Goal: Transaction & Acquisition: Purchase product/service

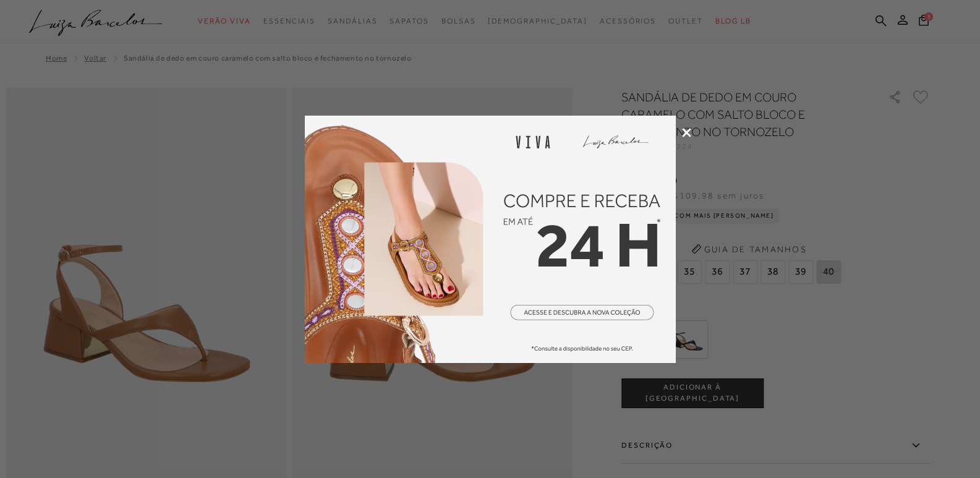
click at [690, 132] on icon at bounding box center [686, 132] width 9 height 9
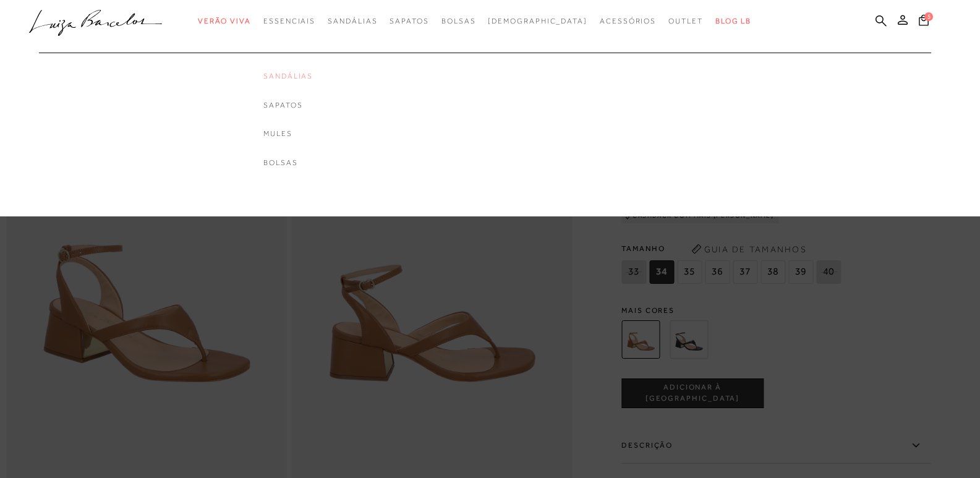
click at [313, 75] on link "Sandálias" at bounding box center [287, 76] width 49 height 11
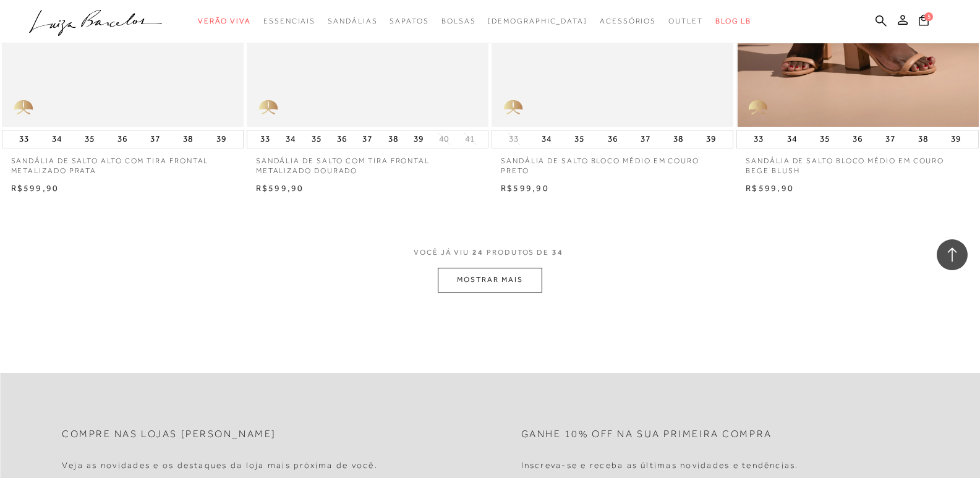
scroll to position [2598, 0]
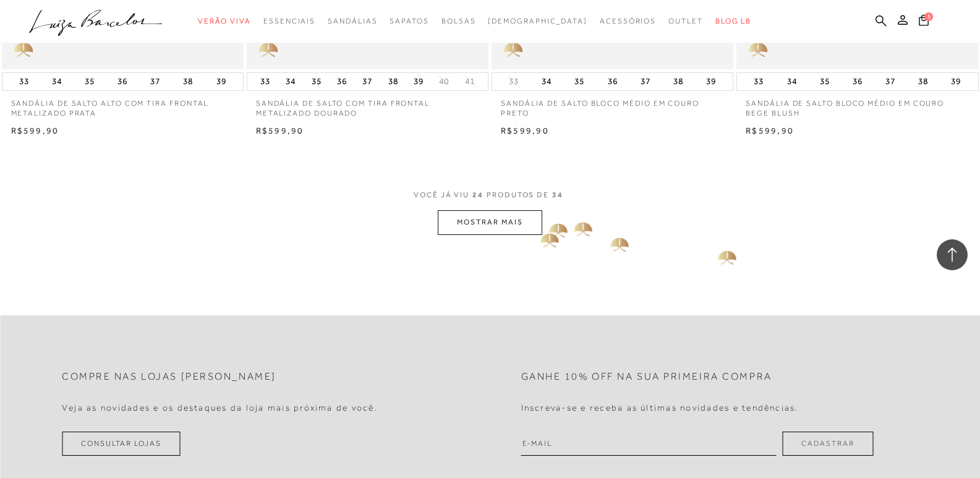
click at [531, 226] on button "MOSTRAR MAIS" at bounding box center [490, 222] width 104 height 24
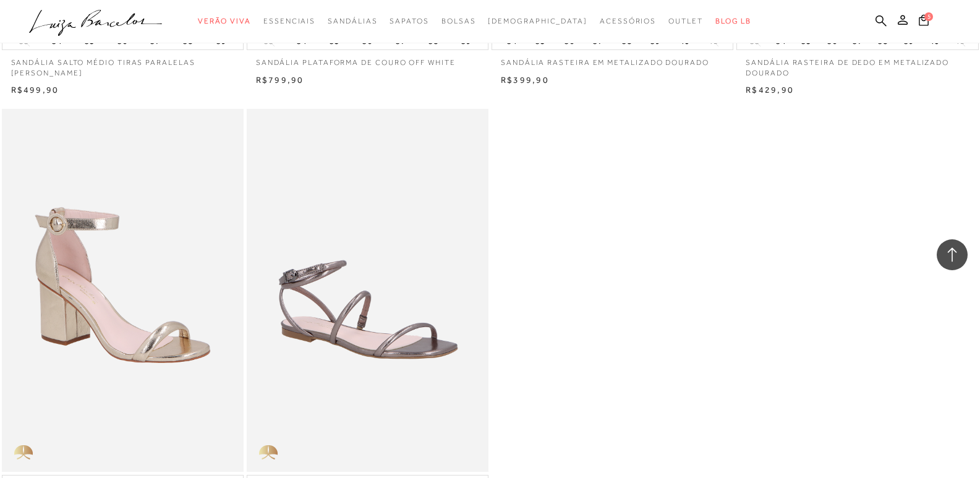
scroll to position [3587, 0]
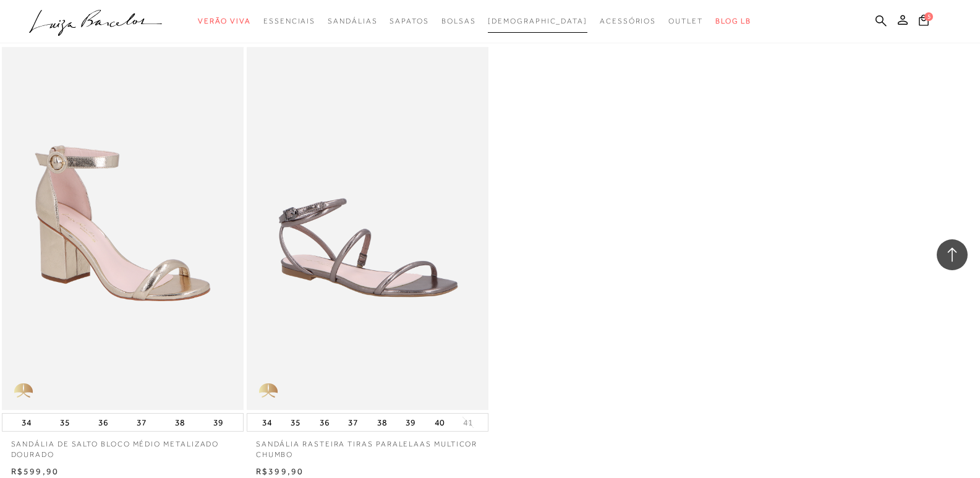
click at [535, 21] on span "[DEMOGRAPHIC_DATA]" at bounding box center [538, 21] width 100 height 9
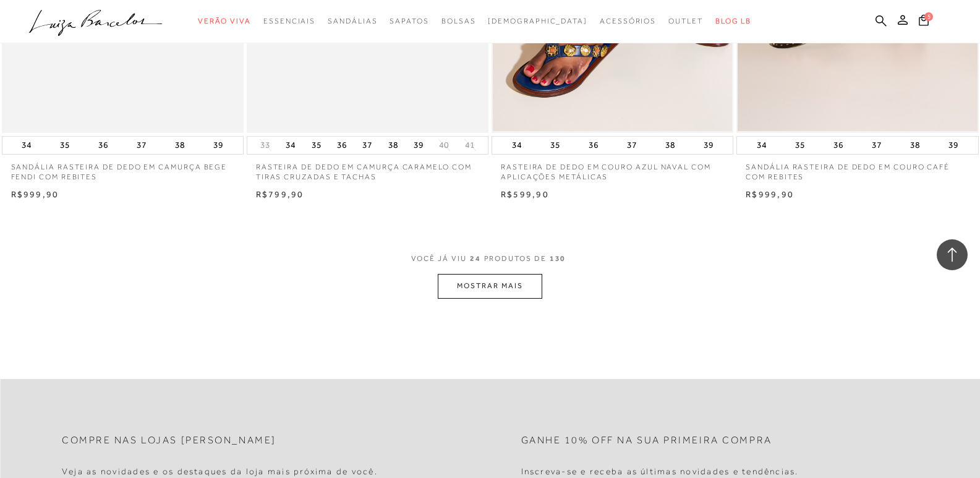
scroll to position [2536, 0]
click at [487, 284] on button "MOSTRAR MAIS" at bounding box center [490, 284] width 104 height 24
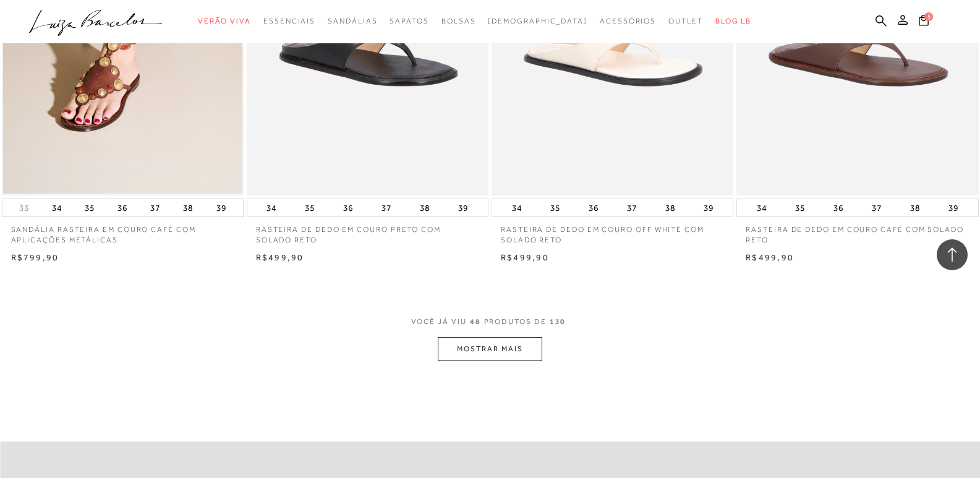
scroll to position [5133, 0]
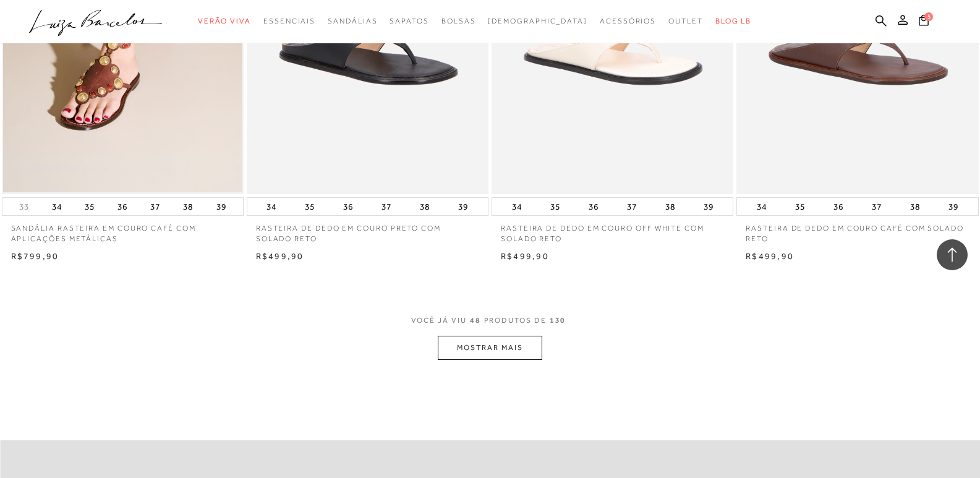
click at [495, 342] on button "MOSTRAR MAIS" at bounding box center [490, 348] width 104 height 24
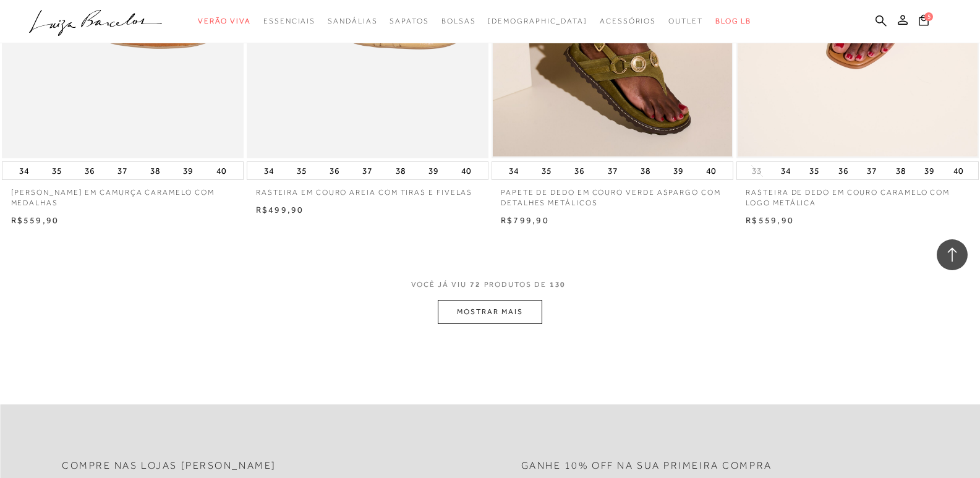
scroll to position [7854, 0]
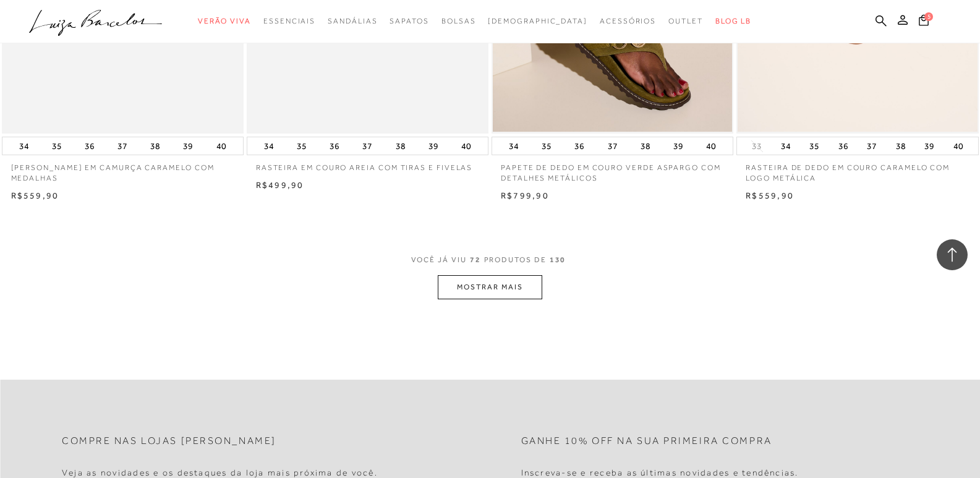
click at [485, 289] on button "MOSTRAR MAIS" at bounding box center [490, 287] width 104 height 24
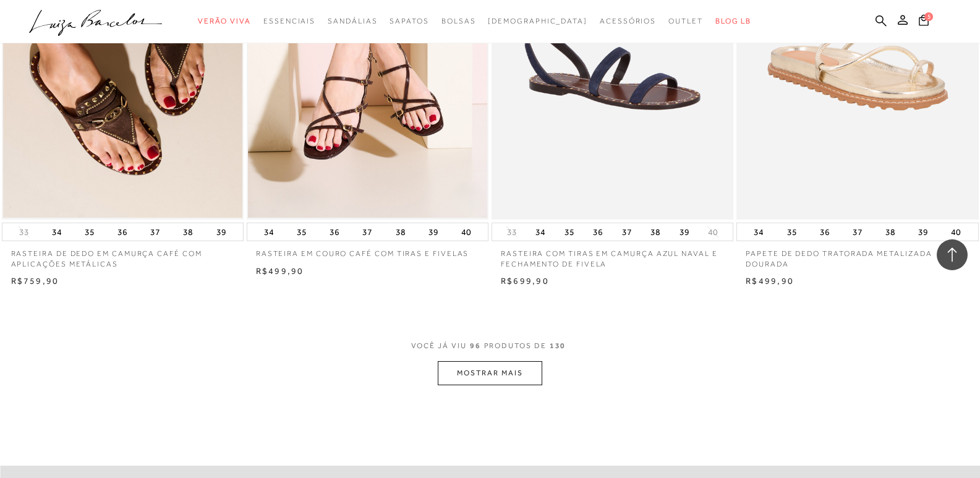
scroll to position [10452, 0]
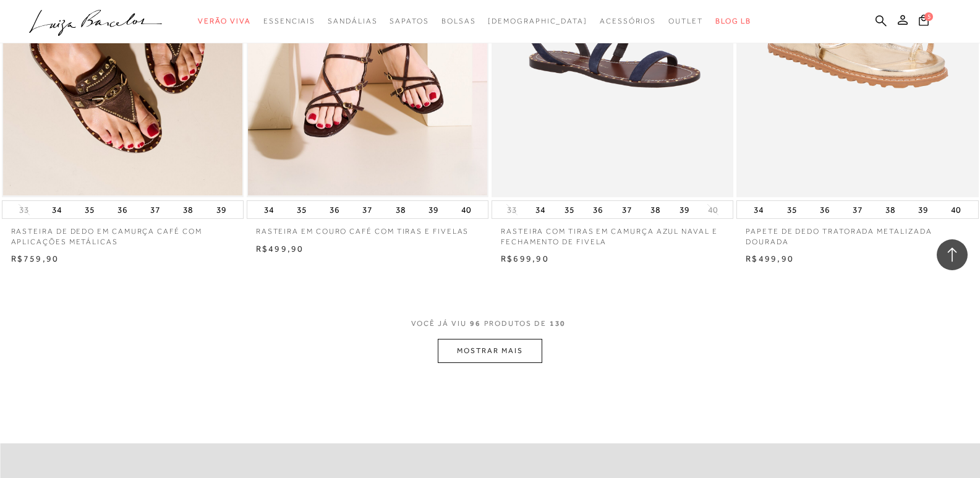
click at [504, 354] on button "MOSTRAR MAIS" at bounding box center [490, 351] width 104 height 24
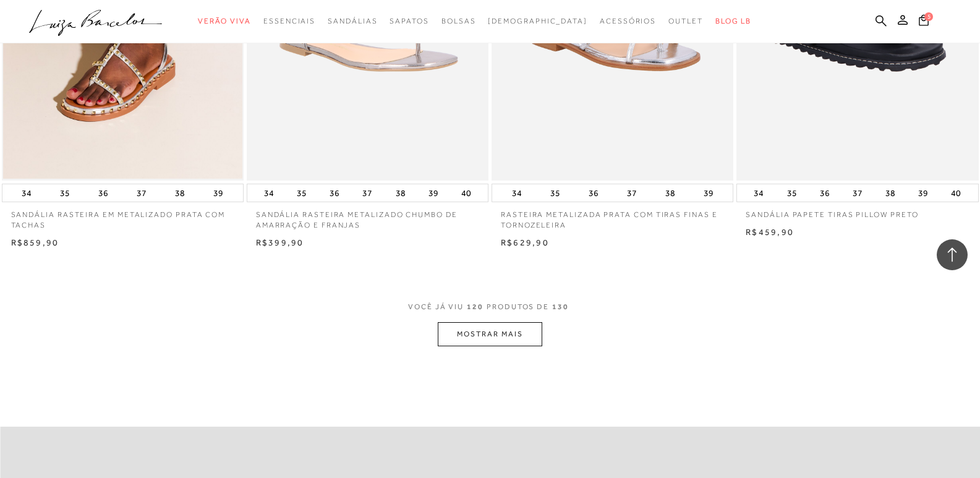
scroll to position [13235, 0]
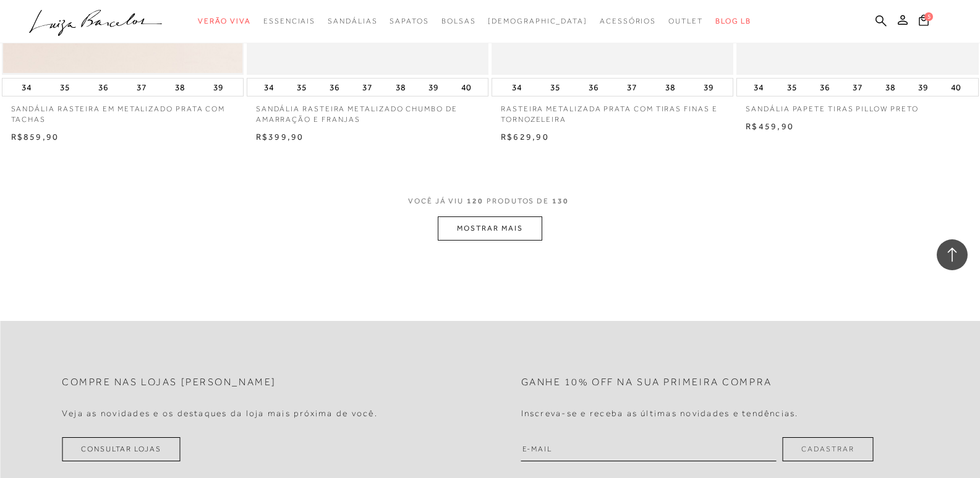
click at [504, 228] on button "MOSTRAR MAIS" at bounding box center [490, 228] width 104 height 24
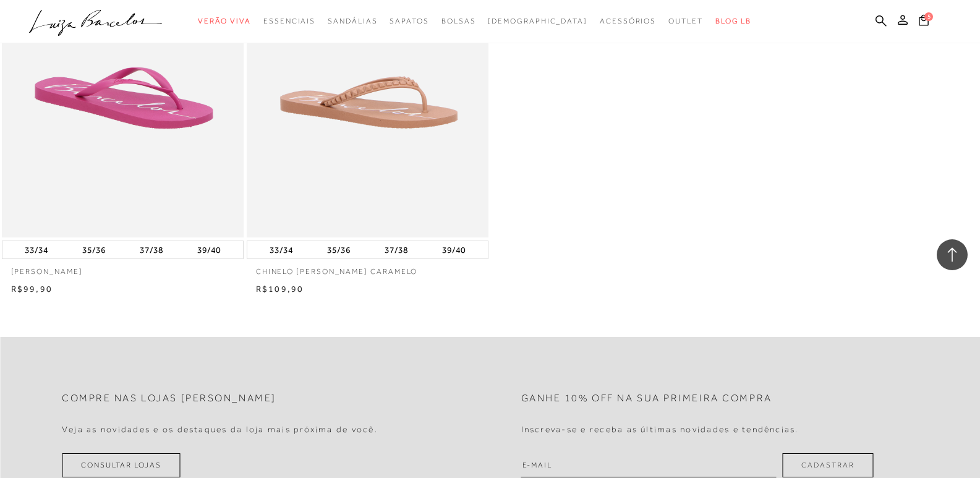
scroll to position [14534, 0]
